Goal: Find specific page/section: Find specific page/section

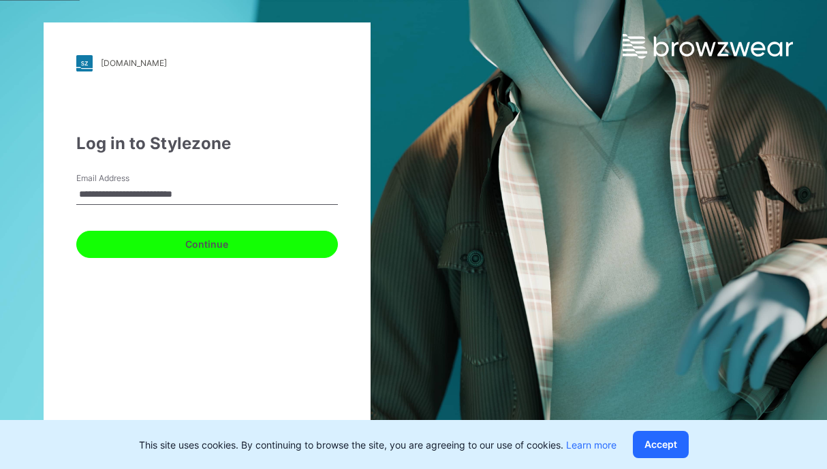
click at [258, 240] on button "Continue" at bounding box center [207, 244] width 262 height 27
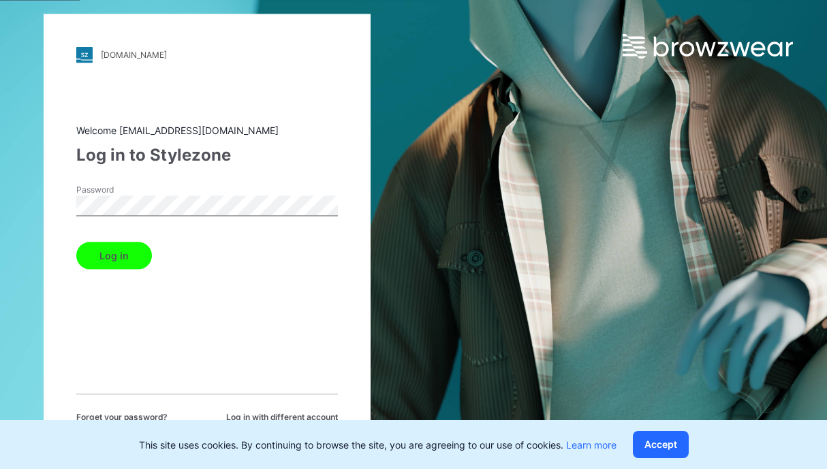
click at [76, 242] on button "Log in" at bounding box center [114, 255] width 76 height 27
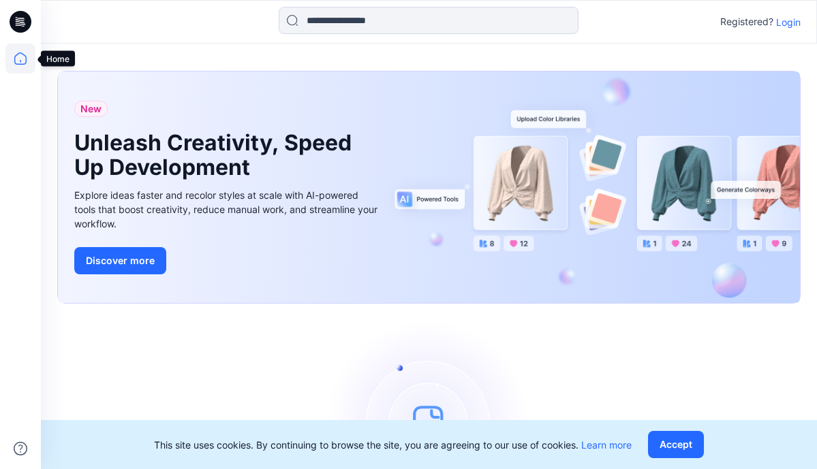
click at [33, 55] on icon at bounding box center [20, 59] width 30 height 30
click at [31, 23] on icon at bounding box center [21, 22] width 22 height 22
click at [783, 16] on p "Login" at bounding box center [788, 22] width 25 height 14
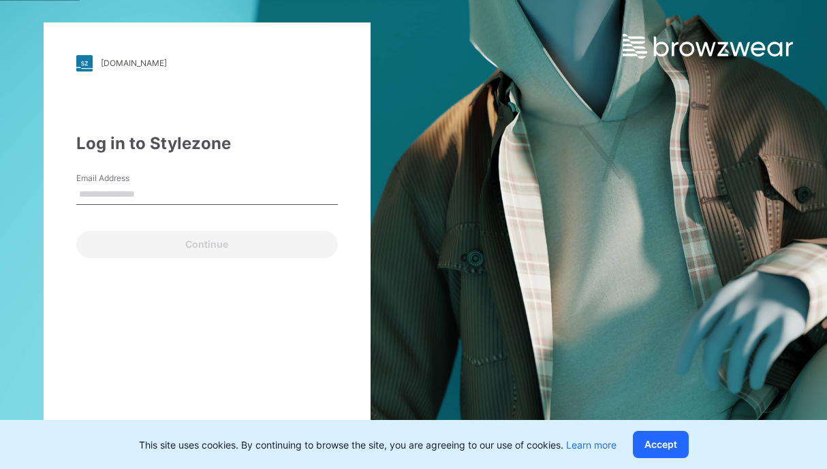
click at [240, 193] on input "Email Address" at bounding box center [207, 195] width 262 height 20
type input "*"
type input "**********"
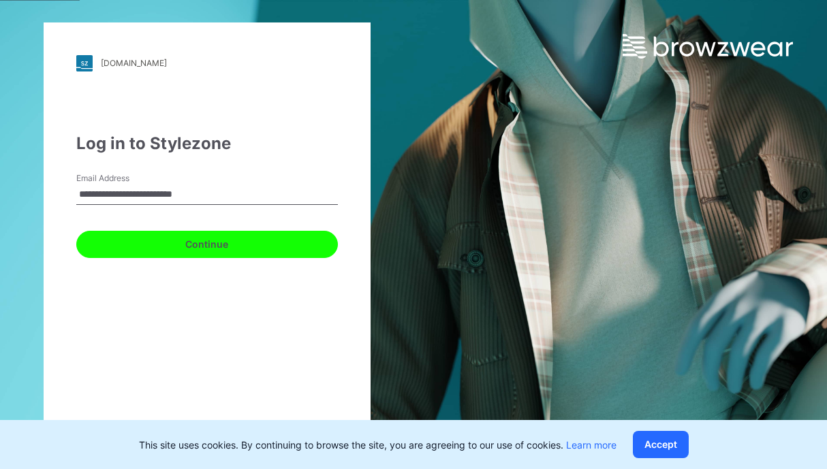
click at [222, 248] on button "Continue" at bounding box center [207, 244] width 262 height 27
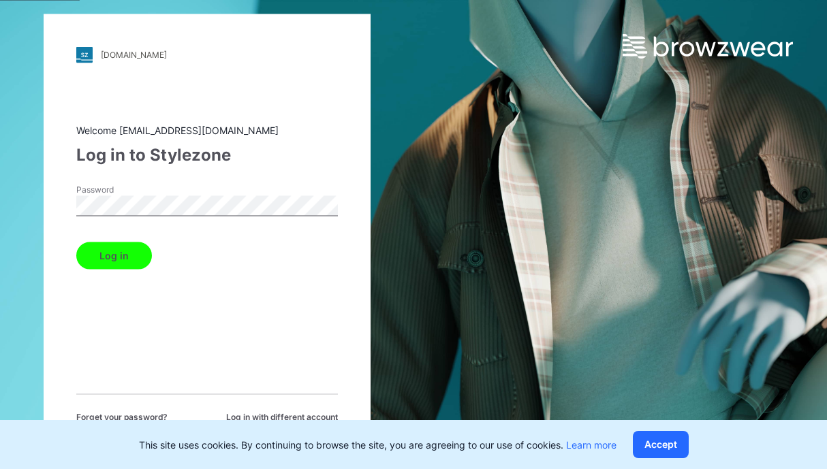
click at [76, 242] on button "Log in" at bounding box center [114, 255] width 76 height 27
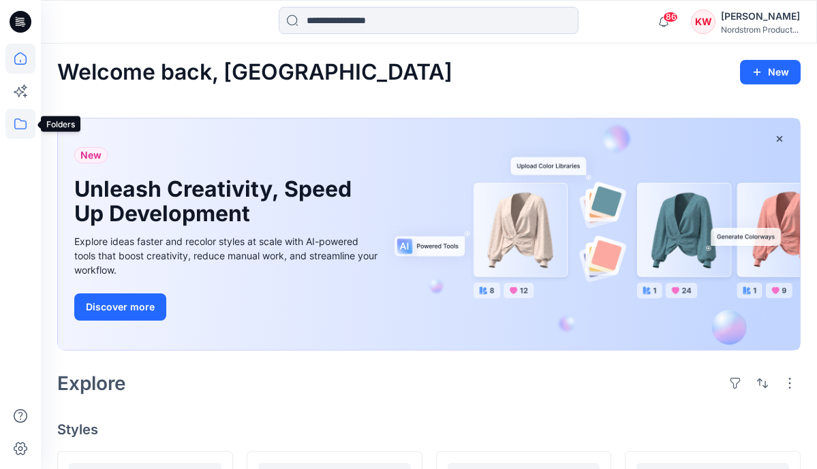
click at [29, 129] on icon at bounding box center [20, 124] width 30 height 30
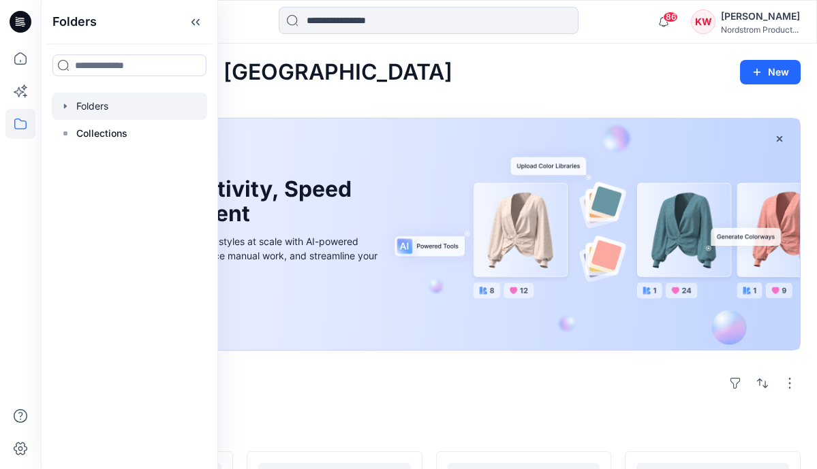
click at [96, 108] on div at bounding box center [129, 106] width 155 height 27
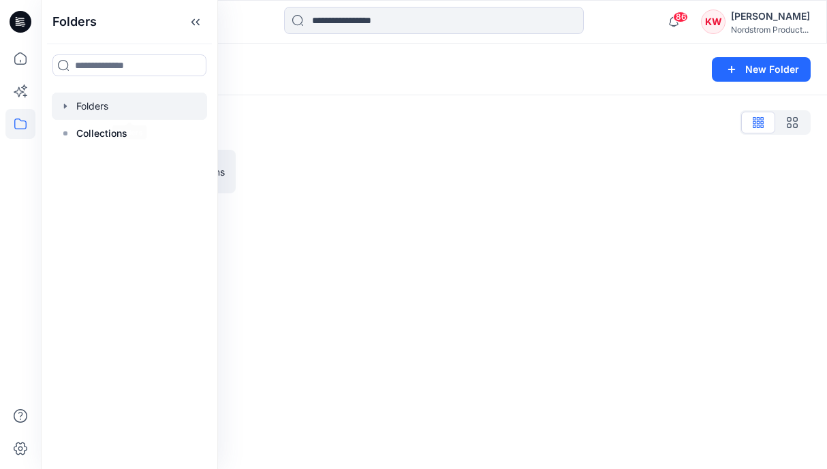
click at [317, 166] on div at bounding box center [338, 172] width 178 height 44
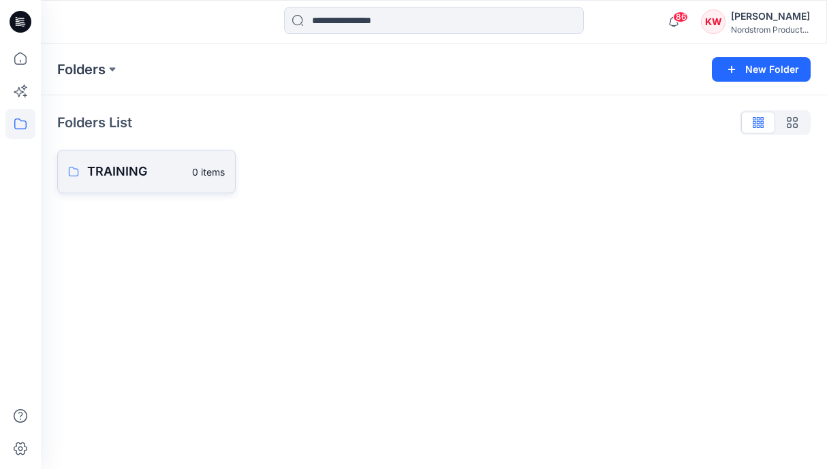
click at [178, 176] on p "TRAINING" at bounding box center [135, 171] width 97 height 19
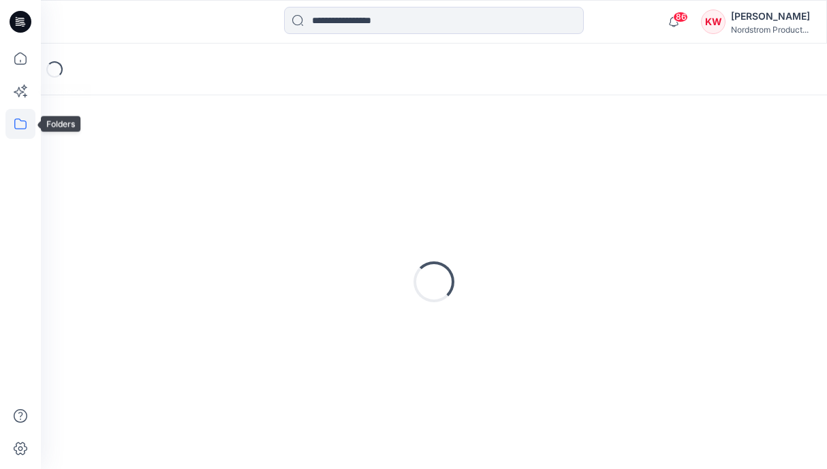
click at [15, 122] on icon at bounding box center [20, 124] width 30 height 30
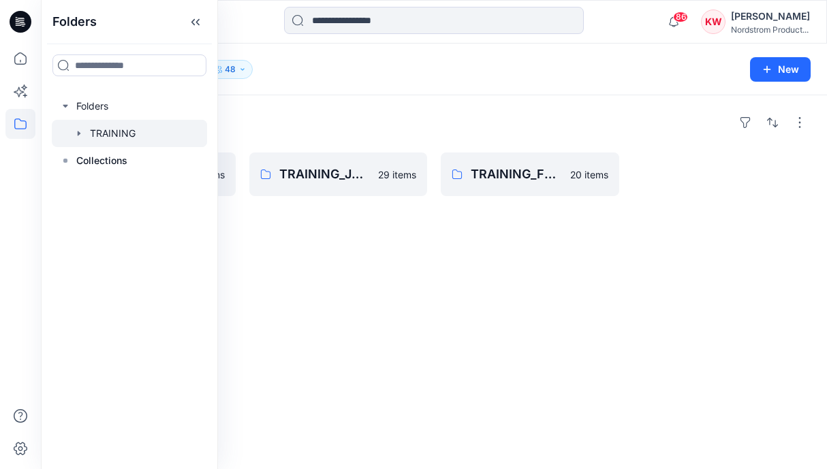
click at [324, 115] on div "Folders" at bounding box center [433, 123] width 753 height 22
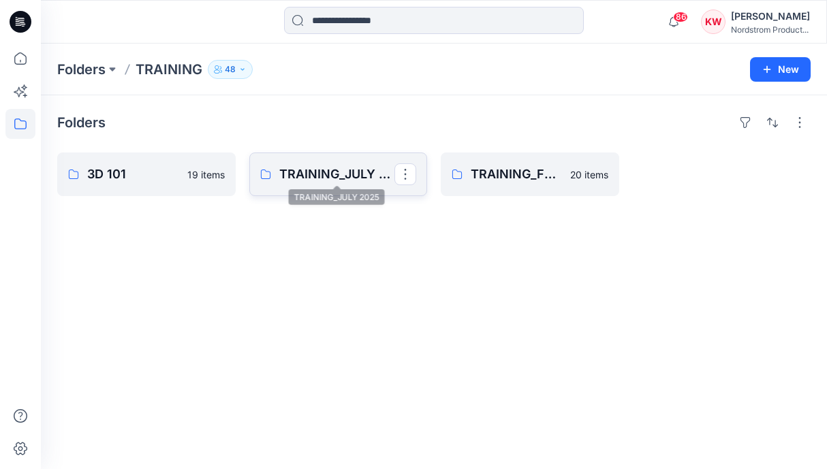
click at [304, 172] on p "TRAINING_JULY 2025" at bounding box center [337, 174] width 116 height 19
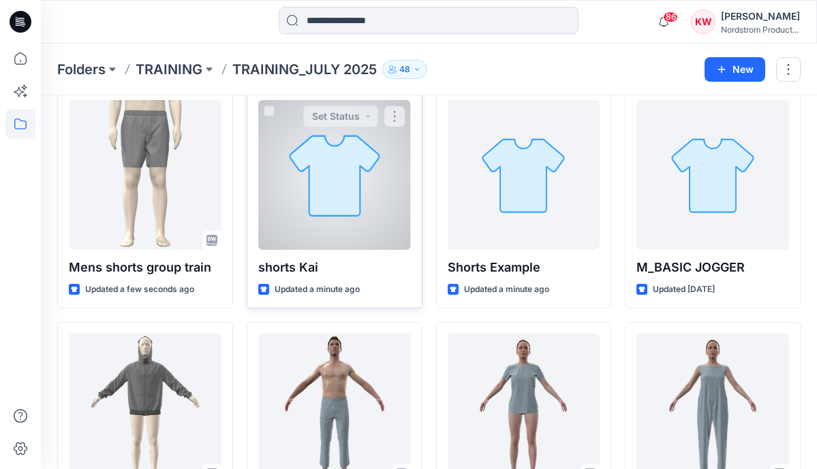
scroll to position [40, 0]
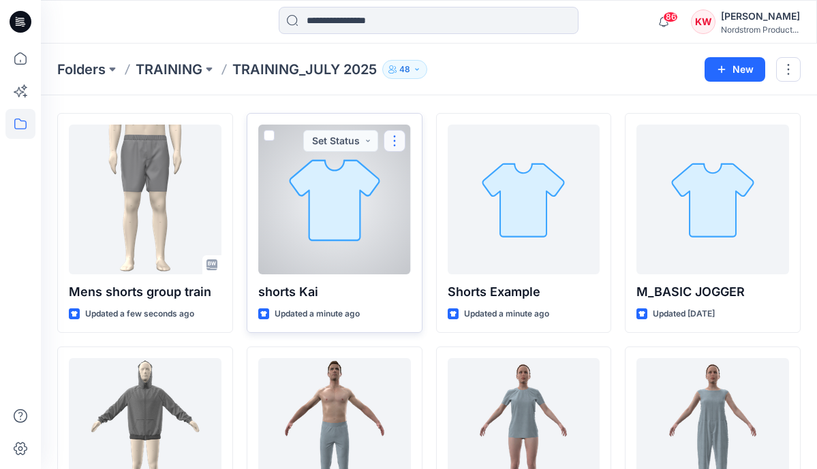
click at [398, 142] on button "button" at bounding box center [394, 141] width 22 height 22
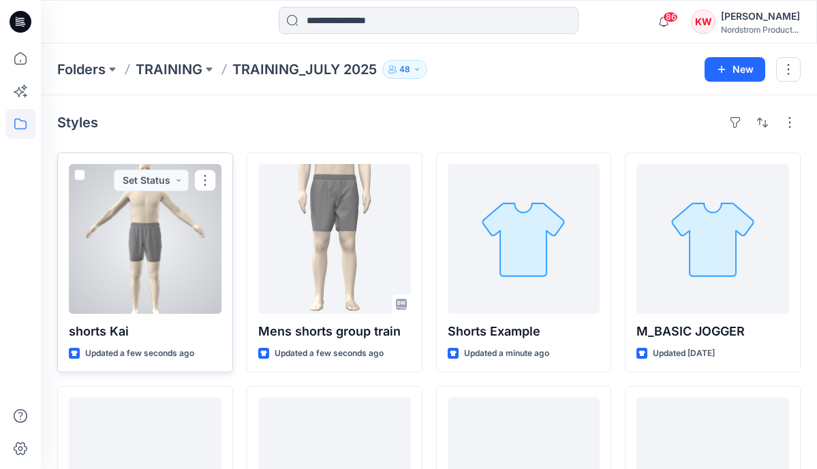
click at [138, 306] on div at bounding box center [145, 239] width 153 height 150
